Goal: Check status: Check status

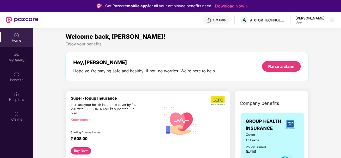
click at [223, 20] on div "Get Help" at bounding box center [219, 20] width 12 height 4
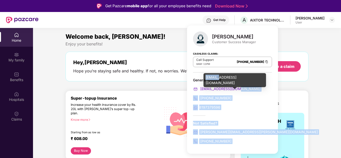
drag, startPoint x: 242, startPoint y: 89, endPoint x: 233, endPoint y: 82, distance: 11.4
click at [221, 84] on body "Get Pazcare mobile app for all your employee benefits need Download Now Get Hel…" at bounding box center [170, 79] width 341 height 158
click at [245, 88] on div "[EMAIL_ADDRESS][DOMAIN_NAME]" at bounding box center [232, 89] width 79 height 6
click at [246, 88] on div "[EMAIL_ADDRESS][DOMAIN_NAME]" at bounding box center [232, 89] width 79 height 6
click at [248, 89] on div "[EMAIL_ADDRESS][DOMAIN_NAME]" at bounding box center [232, 89] width 79 height 6
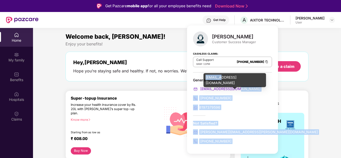
click at [243, 89] on div "[EMAIL_ADDRESS][DOMAIN_NAME]" at bounding box center [232, 89] width 79 height 6
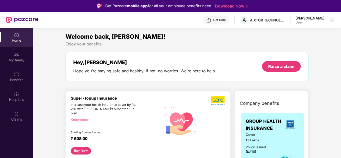
click at [226, 19] on div "Get Help" at bounding box center [219, 20] width 12 height 4
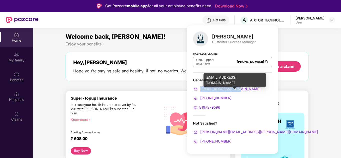
drag, startPoint x: 235, startPoint y: 88, endPoint x: 200, endPoint y: 89, distance: 35.3
click at [200, 89] on div "[EMAIL_ADDRESS][DOMAIN_NAME]" at bounding box center [232, 89] width 79 height 6
copy span "[EMAIL_ADDRESS][DOMAIN_NAME]"
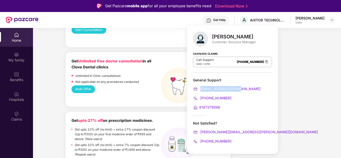
scroll to position [324, 0]
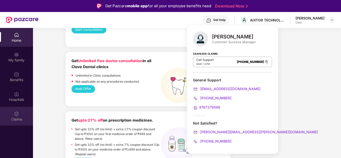
click at [15, 118] on div "Claims" at bounding box center [16, 119] width 33 height 5
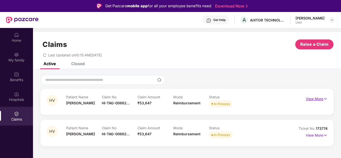
click at [318, 100] on p "View More" at bounding box center [317, 98] width 22 height 7
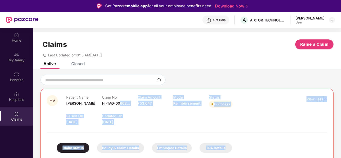
drag, startPoint x: 104, startPoint y: 114, endPoint x: 120, endPoint y: 109, distance: 16.9
click at [120, 109] on body "Get Pazcare mobile app for all your employee benefits need Download Now Get Hel…" at bounding box center [170, 79] width 341 height 158
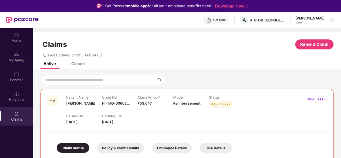
click at [115, 105] on span "HI-TAG-00662..." at bounding box center [116, 103] width 28 height 4
drag, startPoint x: 102, startPoint y: 114, endPoint x: 145, endPoint y: 113, distance: 43.3
click at [145, 113] on div "HI-TAG-006623047(0)" at bounding box center [124, 114] width 44 height 9
copy div "HI-TAG-006623047(0)"
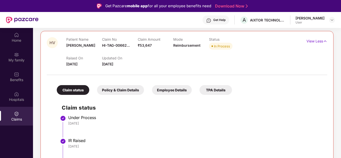
scroll to position [58, 0]
click at [130, 86] on div "Policy & Claim Details" at bounding box center [120, 90] width 47 height 10
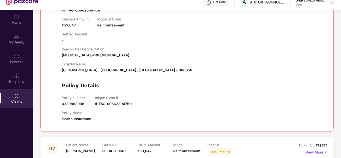
scroll to position [19, 0]
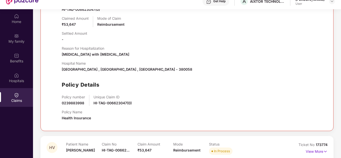
click at [77, 103] on span "0239883998" at bounding box center [73, 103] width 23 height 4
copy span "0239883998"
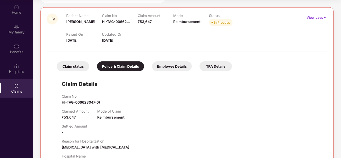
scroll to position [35, 0]
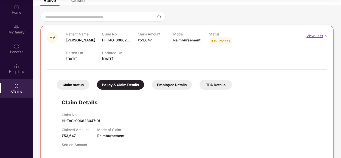
click at [324, 36] on img at bounding box center [325, 36] width 4 height 6
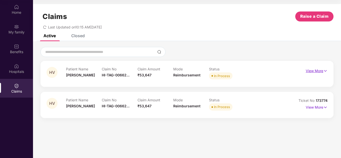
scroll to position [0, 0]
click at [313, 70] on p "View More" at bounding box center [317, 70] width 22 height 7
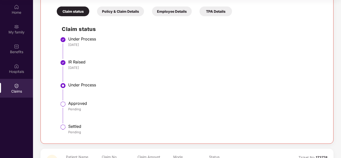
scroll to position [109, 0]
